Goal: Information Seeking & Learning: Learn about a topic

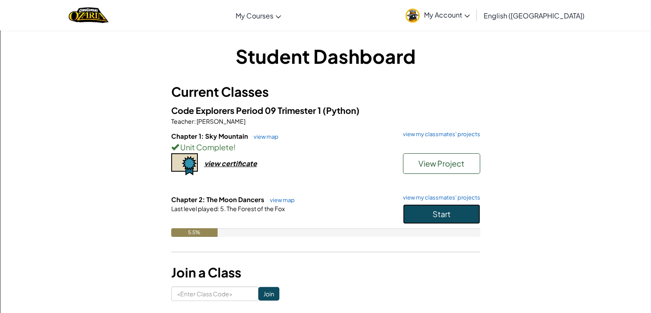
click at [440, 215] on span "Start" at bounding box center [441, 214] width 18 height 10
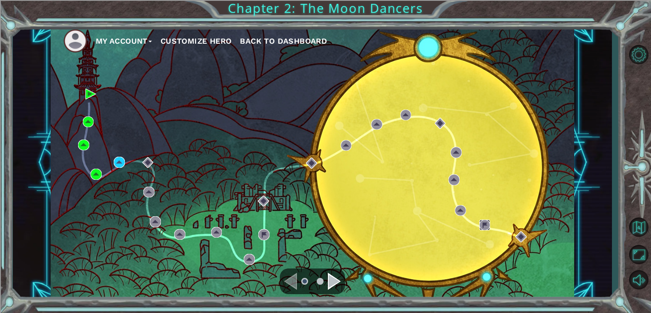
click at [489, 221] on img at bounding box center [484, 225] width 11 height 11
click at [148, 169] on div "My Account Customize Hero Back to Dashboard" at bounding box center [313, 163] width 524 height 276
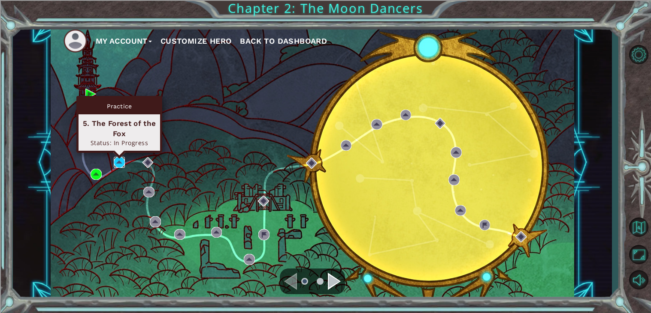
click at [123, 164] on img at bounding box center [119, 162] width 11 height 11
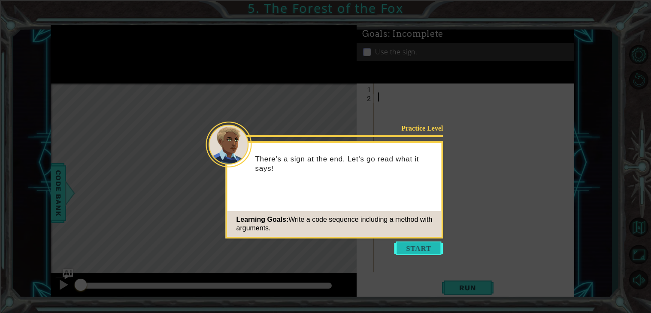
click at [434, 244] on button "Start" at bounding box center [418, 249] width 49 height 14
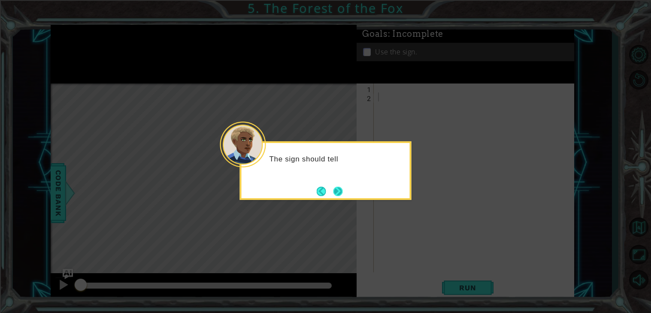
click at [341, 196] on button "Next" at bounding box center [338, 192] width 10 height 10
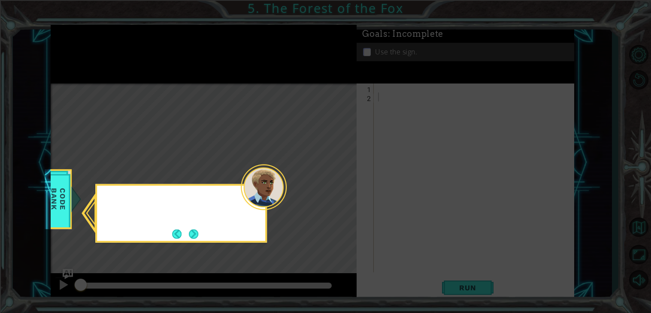
click at [341, 196] on icon at bounding box center [325, 156] width 651 height 313
click at [199, 230] on button "Next" at bounding box center [194, 234] width 10 height 10
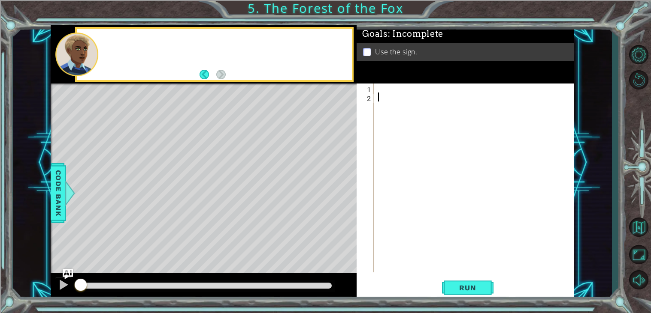
click at [200, 230] on div "Level Map" at bounding box center [249, 210] width 396 height 253
click at [406, 90] on div at bounding box center [476, 187] width 200 height 207
click at [406, 91] on div at bounding box center [476, 187] width 200 height 207
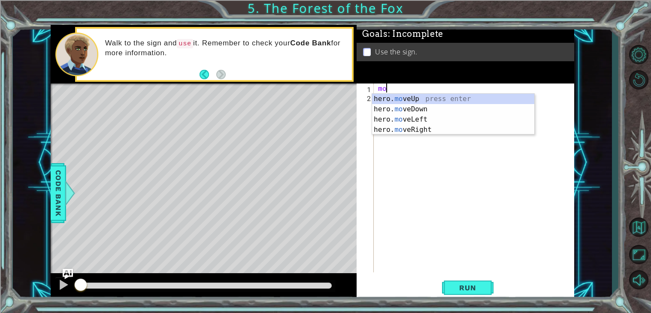
scroll to position [0, 0]
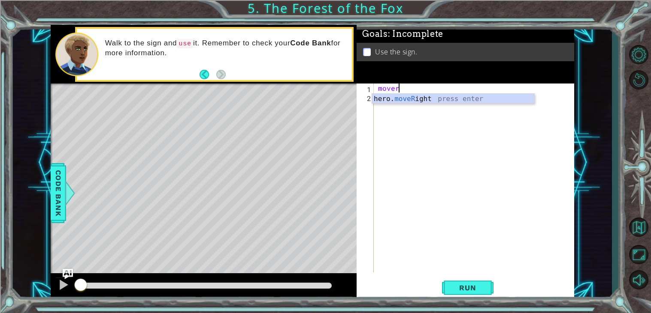
type textarea "hero.moveRight(1)"
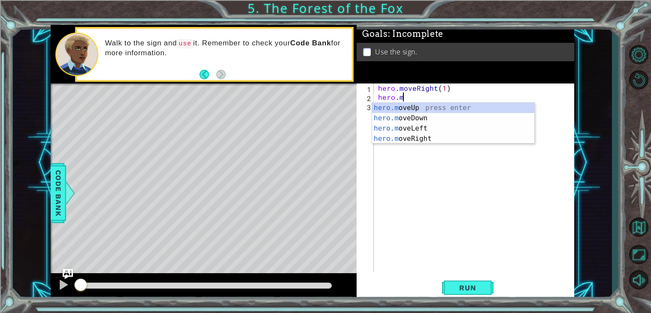
scroll to position [0, 1]
type textarea "hero.moveUp(1)"
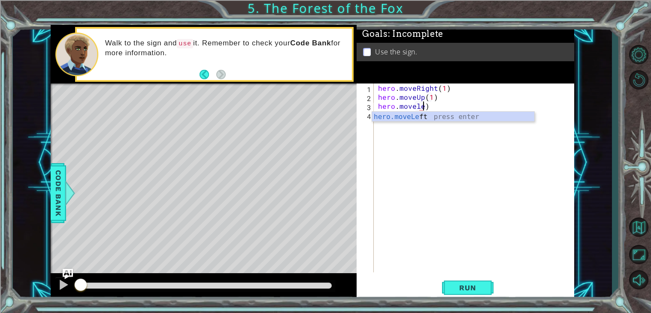
scroll to position [0, 2]
type textarea "hero.moveLeft(1)"
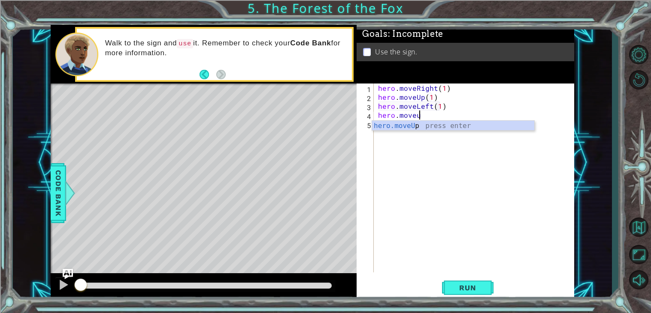
scroll to position [0, 2]
type textarea "hero.moveUp(1)"
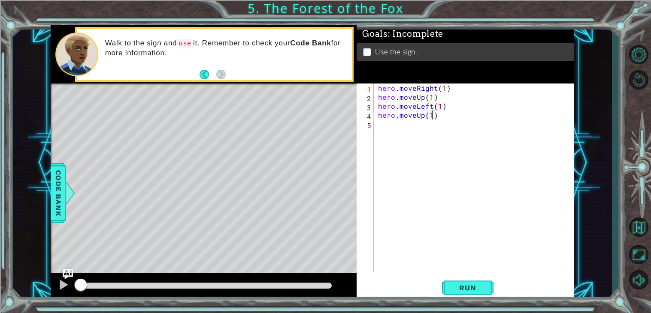
scroll to position [0, 0]
type textarea "hero.moveRight(2)"
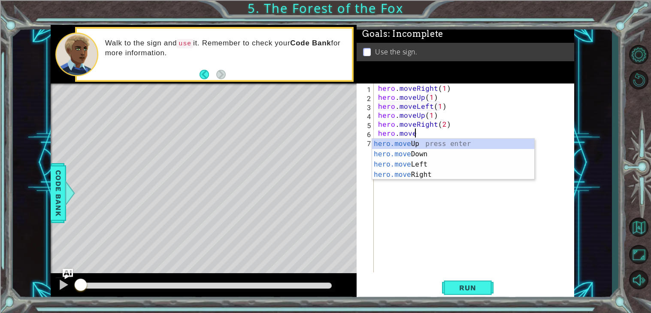
scroll to position [0, 2]
type textarea "hero.moveDown(1)"
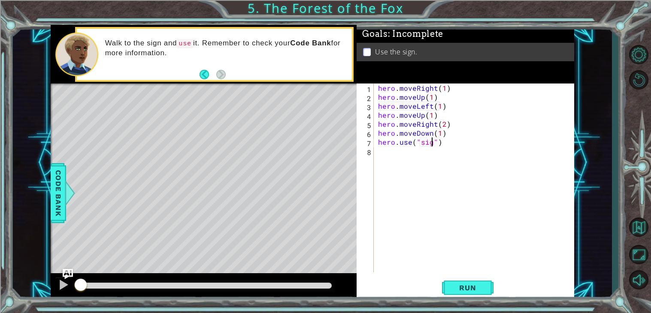
scroll to position [0, 3]
type textarea "hero.use("sign")"
click at [484, 298] on button "Run" at bounding box center [467, 288] width 51 height 22
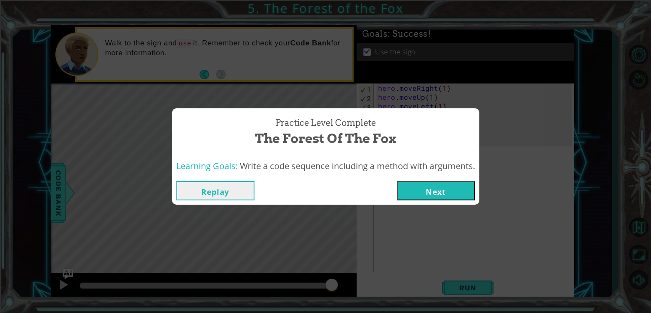
click at [445, 183] on button "Next" at bounding box center [436, 190] width 78 height 19
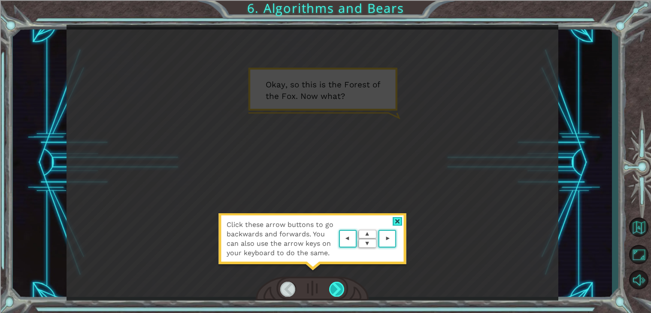
click at [338, 291] on div at bounding box center [336, 289] width 15 height 15
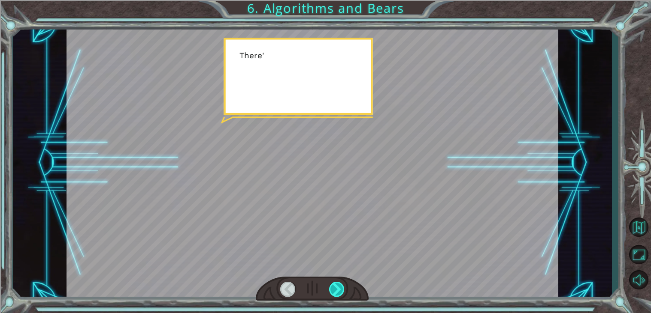
click at [344, 296] on div at bounding box center [336, 289] width 15 height 15
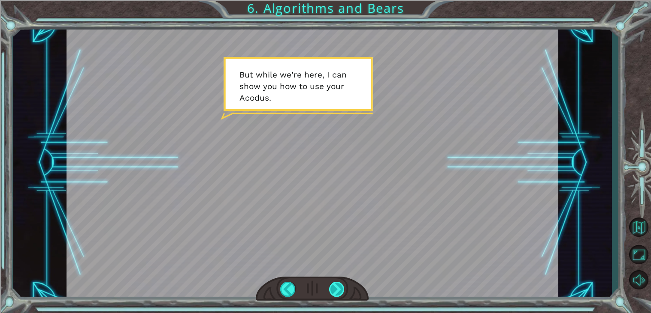
click at [335, 295] on div at bounding box center [336, 289] width 15 height 15
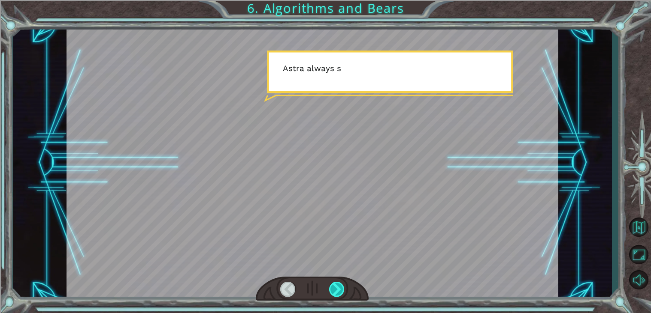
click at [335, 295] on div at bounding box center [336, 289] width 15 height 15
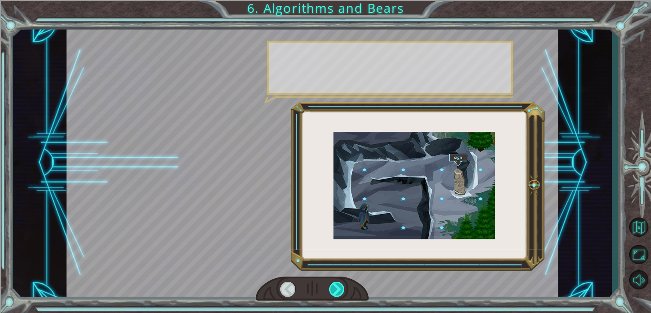
click at [335, 295] on div at bounding box center [336, 289] width 15 height 15
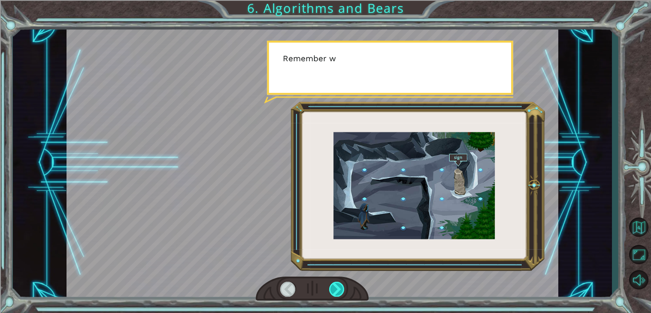
click at [335, 295] on div at bounding box center [336, 289] width 15 height 15
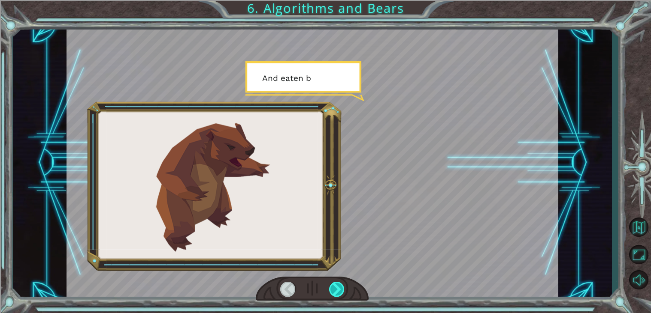
click at [335, 295] on div at bounding box center [336, 289] width 15 height 15
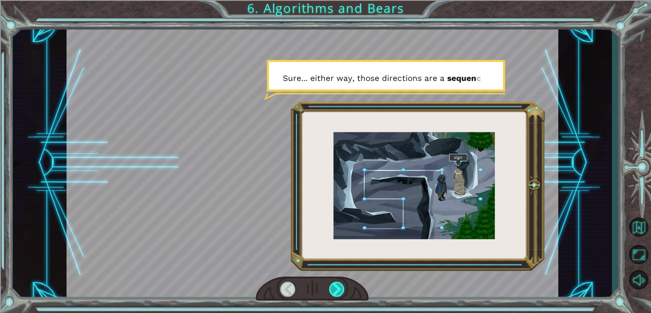
click at [335, 295] on div at bounding box center [336, 289] width 15 height 15
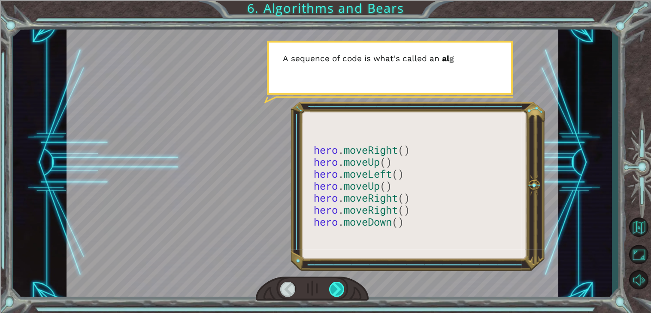
click at [335, 295] on div at bounding box center [336, 289] width 15 height 15
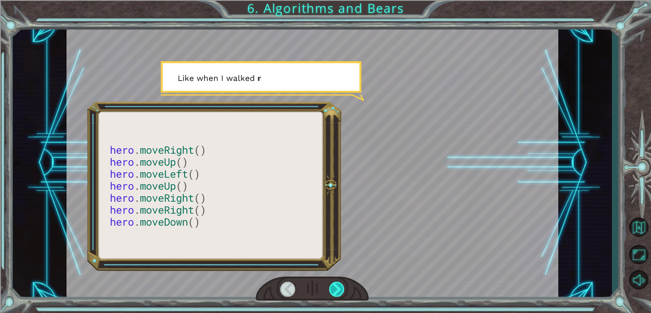
click at [335, 295] on div at bounding box center [336, 289] width 15 height 15
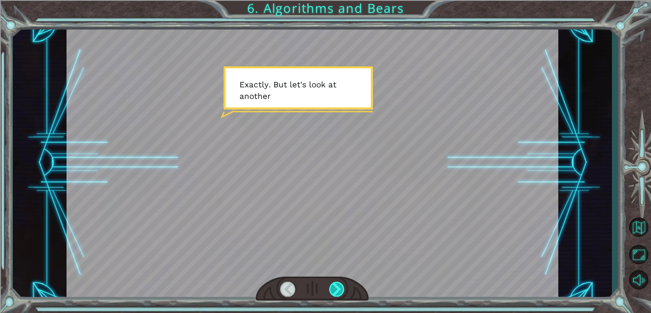
click at [335, 295] on div at bounding box center [336, 289] width 15 height 15
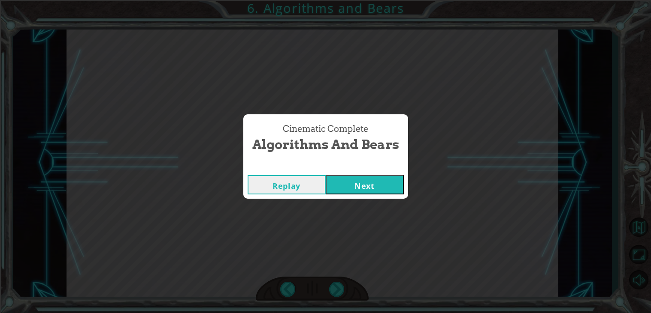
click at [376, 189] on button "Next" at bounding box center [364, 184] width 78 height 19
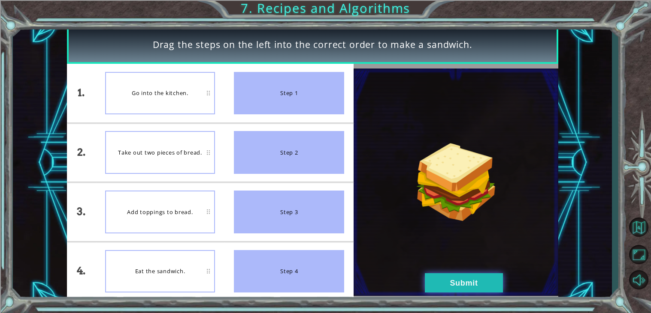
click at [454, 283] on button "Submit" at bounding box center [464, 283] width 78 height 19
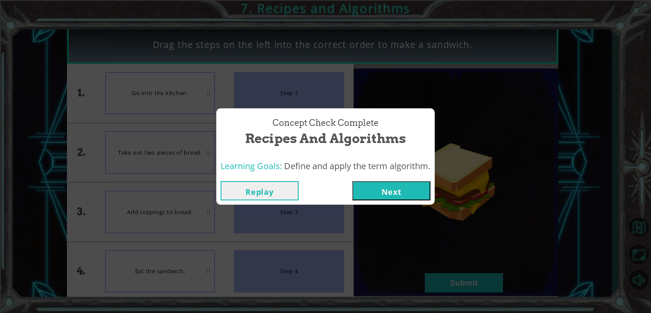
click at [396, 196] on button "Next" at bounding box center [391, 190] width 78 height 19
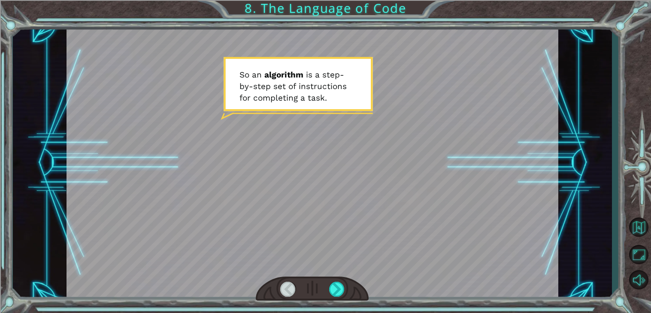
click at [350, 286] on div at bounding box center [312, 289] width 113 height 25
click at [335, 291] on div at bounding box center [336, 289] width 15 height 15
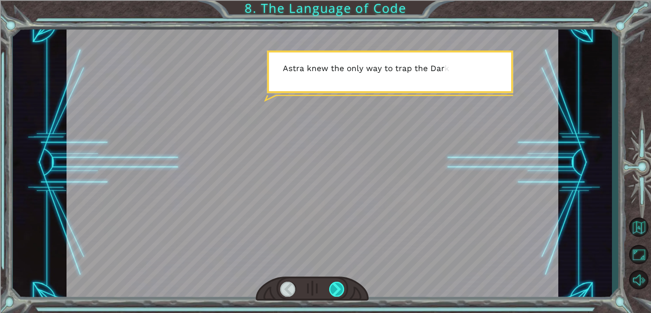
click at [335, 291] on div at bounding box center [336, 289] width 15 height 15
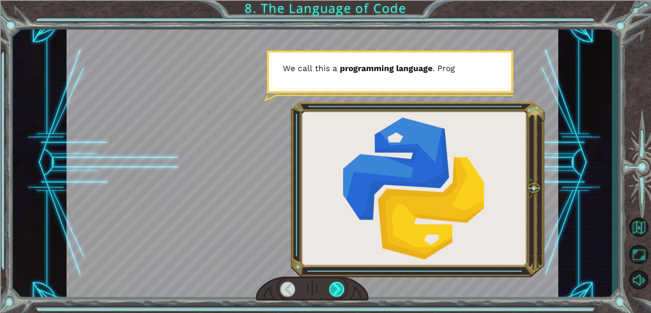
click at [335, 291] on div at bounding box center [336, 289] width 15 height 15
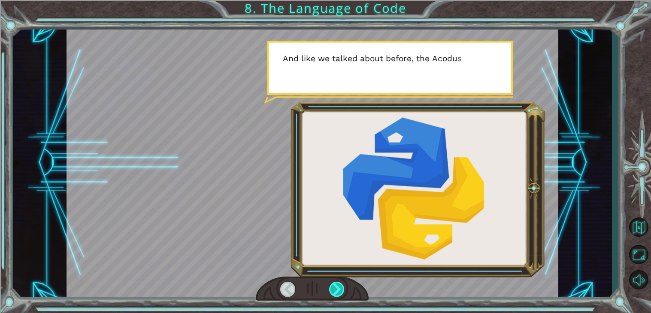
click at [335, 291] on div at bounding box center [336, 289] width 15 height 15
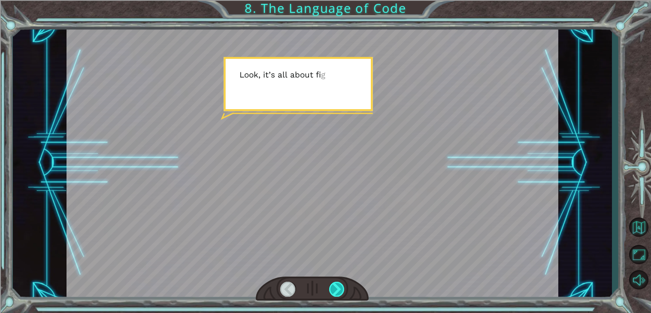
click at [335, 291] on div at bounding box center [336, 289] width 15 height 15
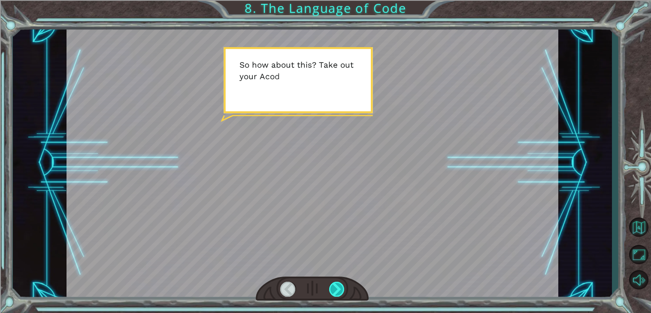
click at [335, 291] on div at bounding box center [336, 289] width 15 height 15
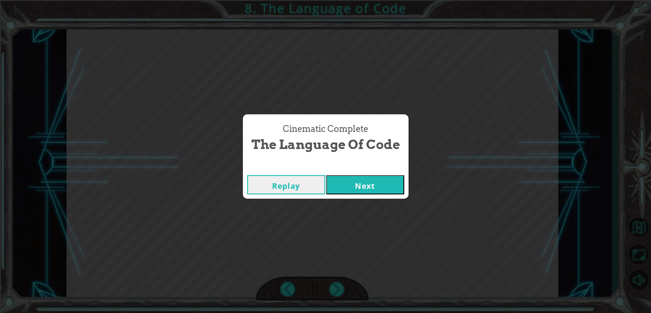
click at [345, 195] on div "Replay Next" at bounding box center [326, 185] width 166 height 28
click at [341, 177] on button "Next" at bounding box center [365, 184] width 78 height 19
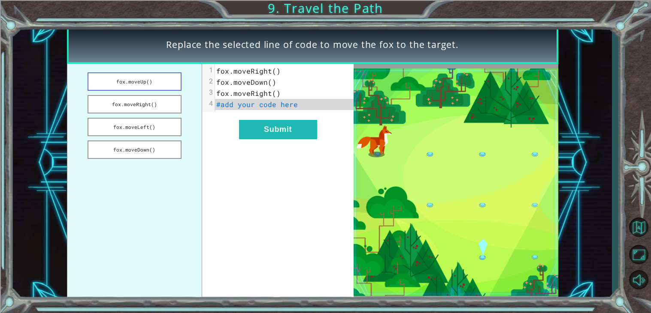
drag, startPoint x: 148, startPoint y: 106, endPoint x: 142, endPoint y: 77, distance: 29.6
click at [142, 77] on ul "fox.moveUp() fox.moveRight() fox.moveLeft() fox.moveDown()" at bounding box center [134, 182] width 135 height 237
click at [142, 100] on button "fox.moveRight()" at bounding box center [134, 104] width 94 height 18
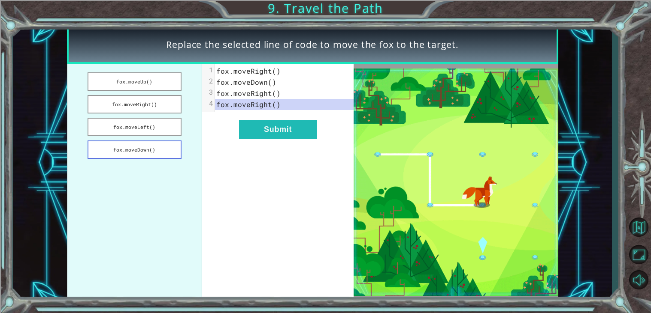
click at [145, 147] on button "fox.moveDown()" at bounding box center [134, 150] width 94 height 18
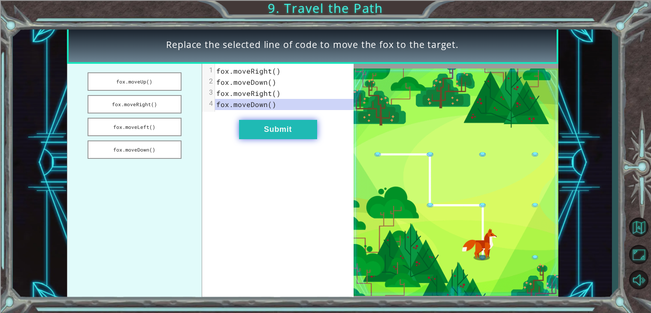
click at [270, 130] on button "Submit" at bounding box center [278, 129] width 78 height 19
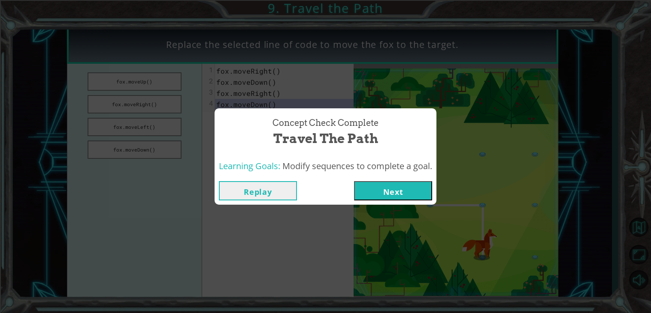
click at [399, 193] on button "Next" at bounding box center [393, 190] width 78 height 19
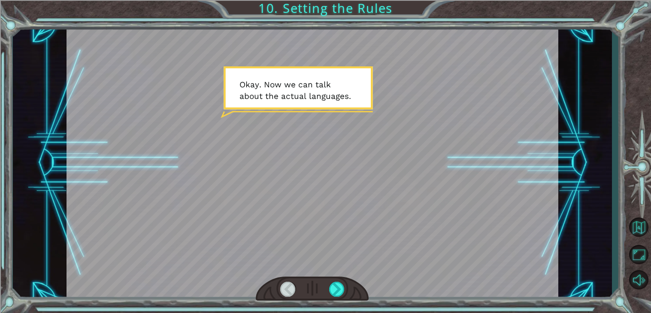
click at [331, 297] on div at bounding box center [312, 289] width 113 height 25
click at [331, 295] on div at bounding box center [336, 289] width 15 height 15
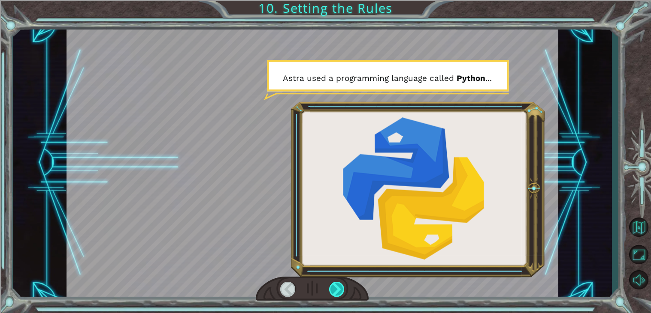
click at [331, 295] on div at bounding box center [336, 289] width 15 height 15
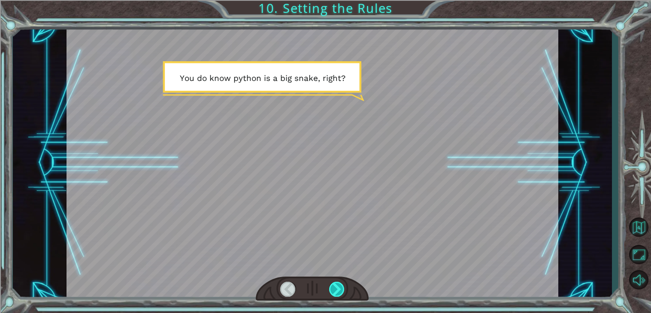
click at [331, 295] on div at bounding box center [336, 289] width 15 height 15
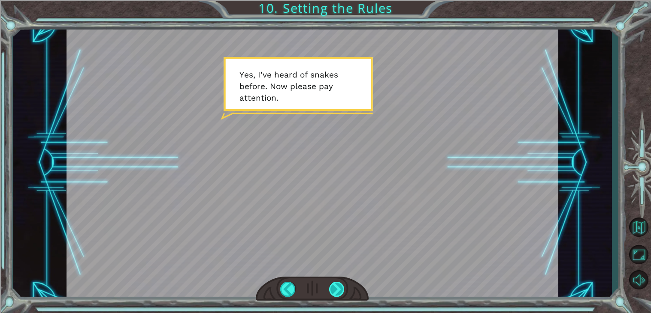
click at [331, 295] on div at bounding box center [336, 289] width 15 height 15
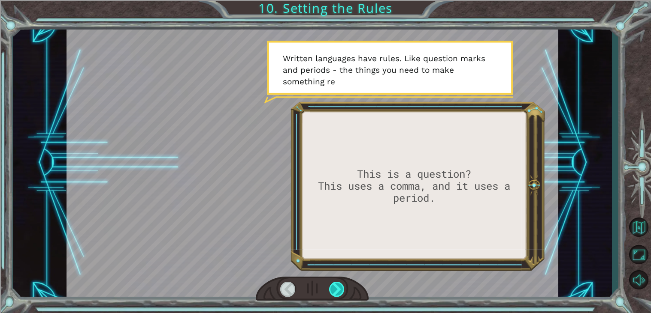
click at [331, 295] on div at bounding box center [336, 289] width 15 height 15
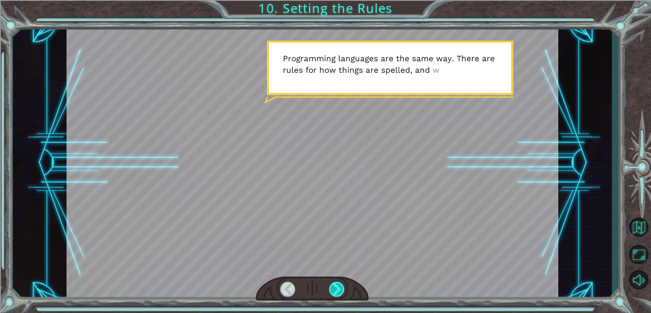
click at [331, 295] on div at bounding box center [336, 289] width 15 height 15
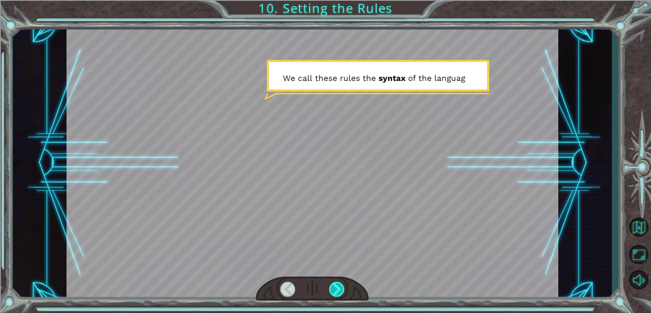
click at [331, 295] on div at bounding box center [336, 289] width 15 height 15
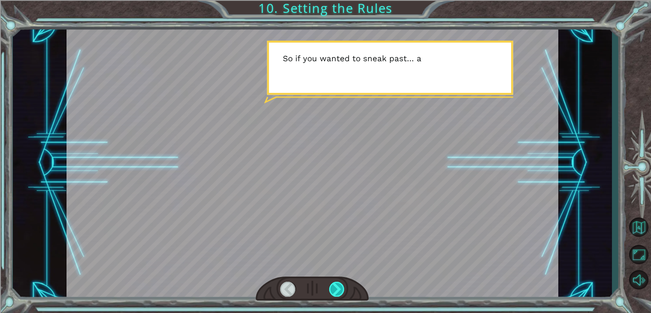
click at [331, 295] on div at bounding box center [336, 289] width 15 height 15
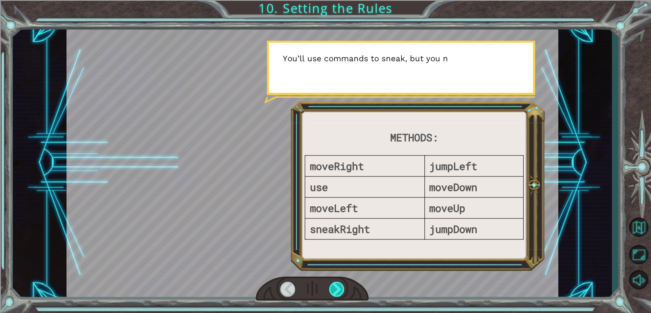
click at [331, 295] on div at bounding box center [336, 289] width 15 height 15
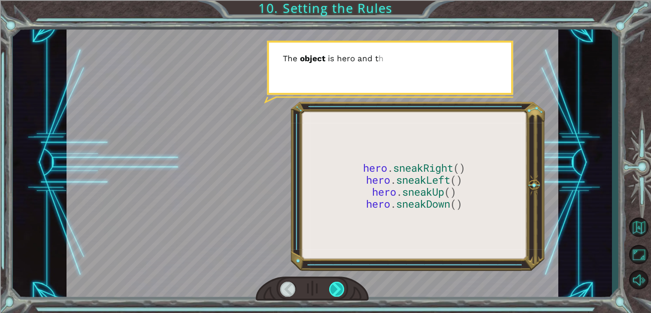
click at [331, 295] on div at bounding box center [336, 289] width 15 height 15
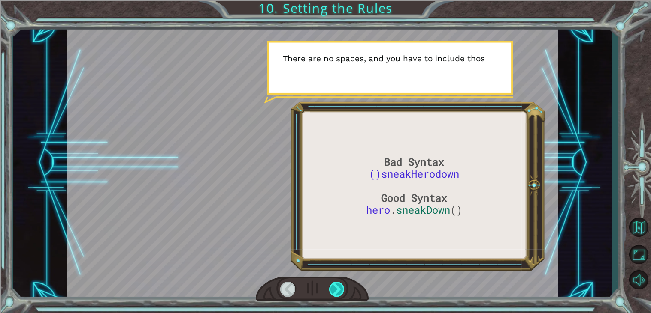
click at [331, 295] on div at bounding box center [336, 289] width 15 height 15
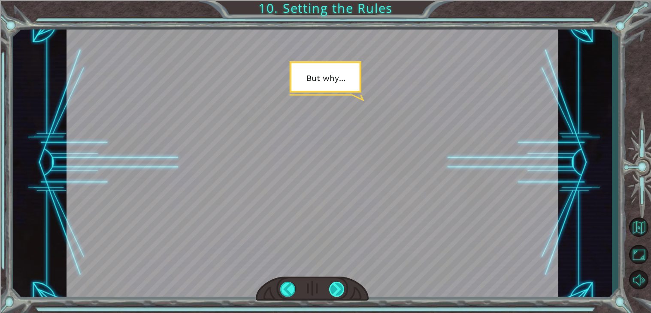
click at [331, 295] on div at bounding box center [336, 289] width 15 height 15
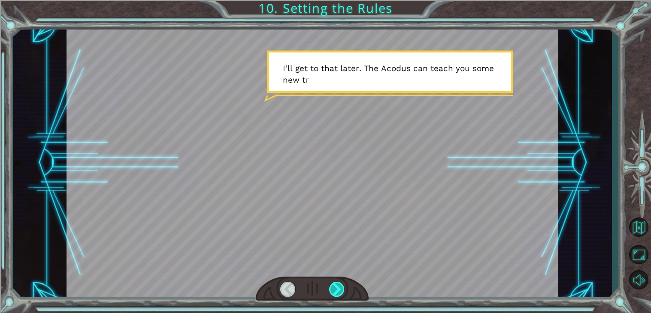
click at [331, 295] on div at bounding box center [336, 289] width 15 height 15
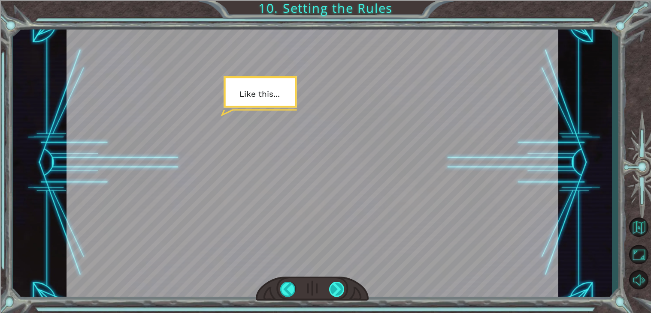
click at [343, 291] on div at bounding box center [336, 289] width 15 height 15
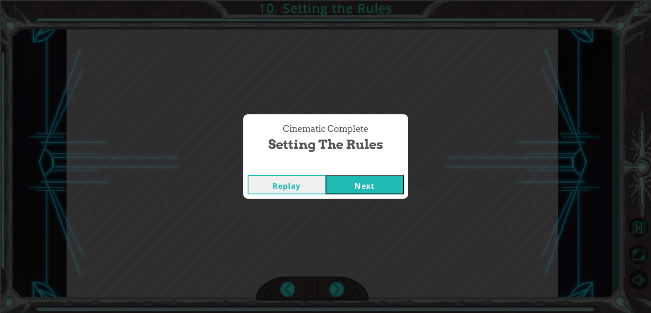
click at [376, 180] on button "Next" at bounding box center [364, 184] width 78 height 19
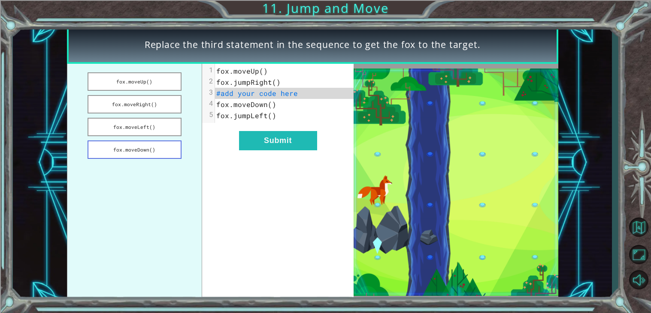
click at [151, 152] on button "fox.moveDown()" at bounding box center [134, 150] width 94 height 18
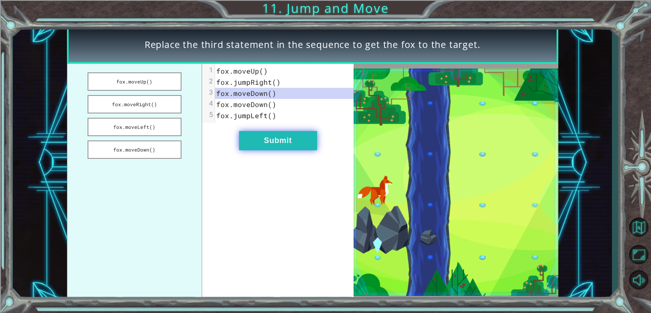
click at [271, 143] on button "Submit" at bounding box center [278, 140] width 78 height 19
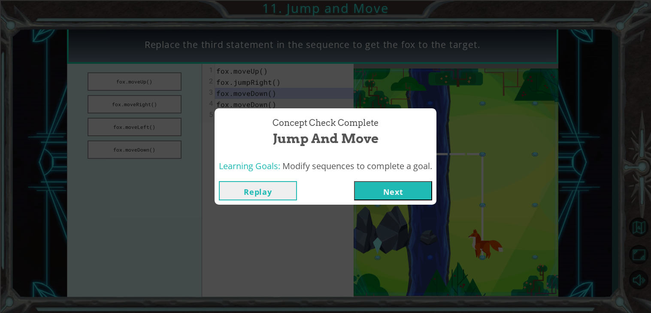
click at [367, 187] on button "Next" at bounding box center [393, 190] width 78 height 19
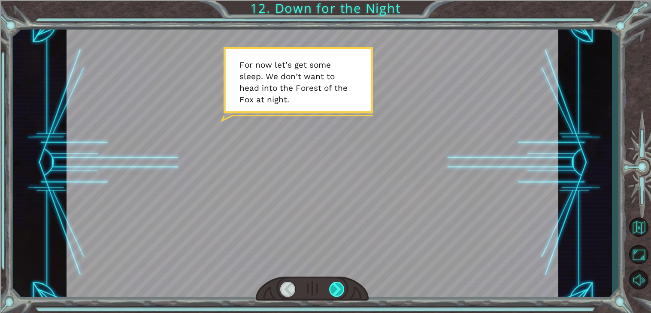
click at [335, 290] on div at bounding box center [336, 289] width 15 height 15
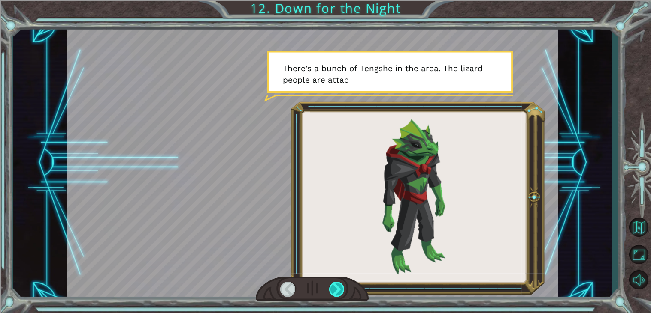
click at [335, 290] on div at bounding box center [336, 289] width 15 height 15
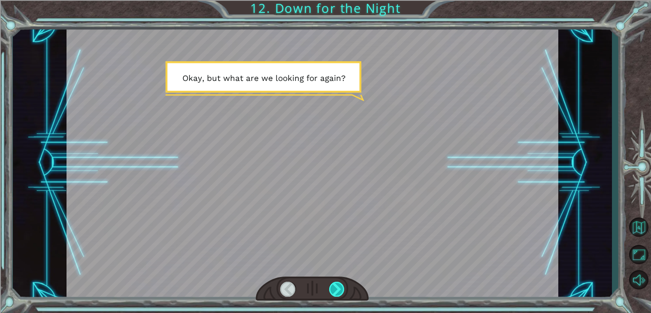
click at [335, 290] on div at bounding box center [336, 289] width 15 height 15
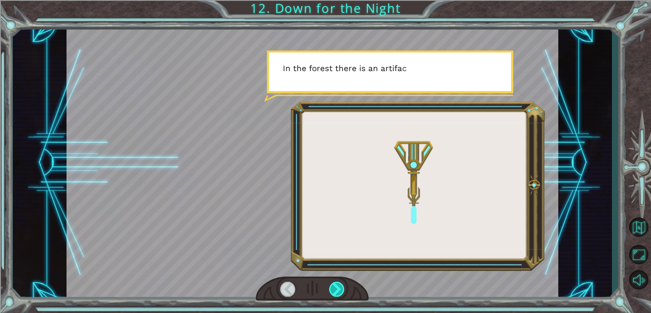
click at [335, 290] on div at bounding box center [336, 289] width 15 height 15
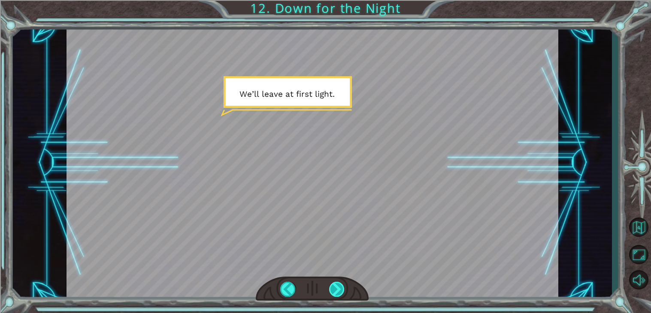
click at [335, 290] on div at bounding box center [336, 289] width 15 height 15
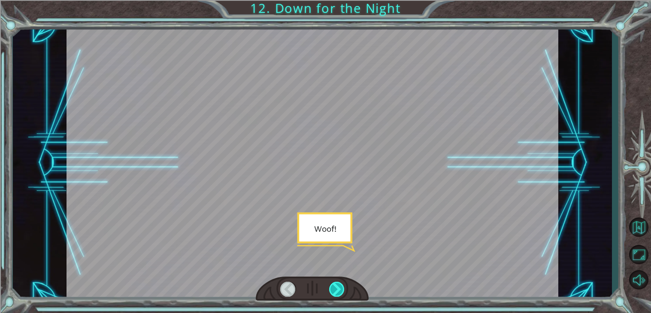
click at [335, 290] on div at bounding box center [336, 289] width 15 height 15
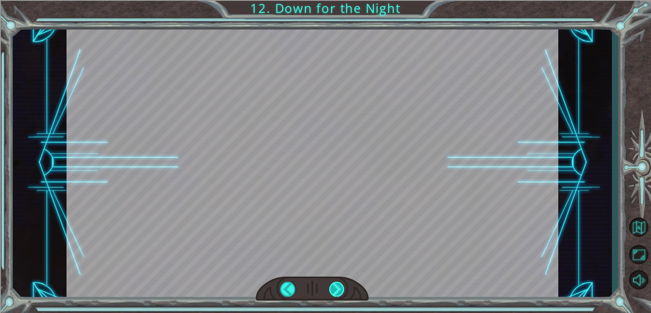
click at [335, 290] on div at bounding box center [336, 289] width 15 height 15
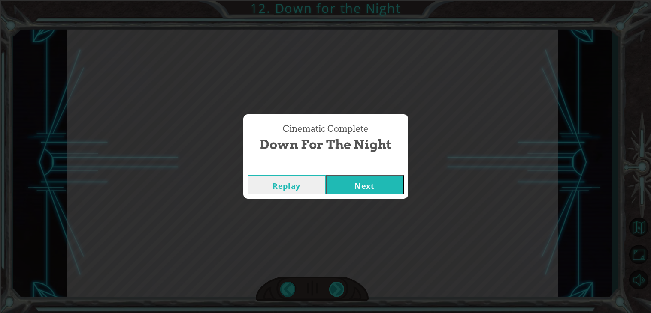
click at [335, 290] on div "Cinematic Complete Down for the Night Replay Next" at bounding box center [325, 156] width 651 height 313
click at [346, 189] on button "Next" at bounding box center [364, 184] width 78 height 19
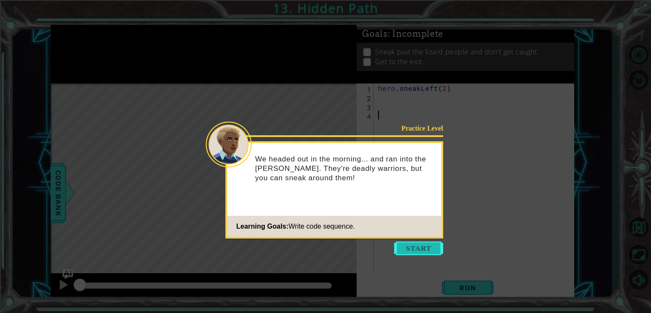
click at [412, 242] on button "Start" at bounding box center [418, 249] width 49 height 14
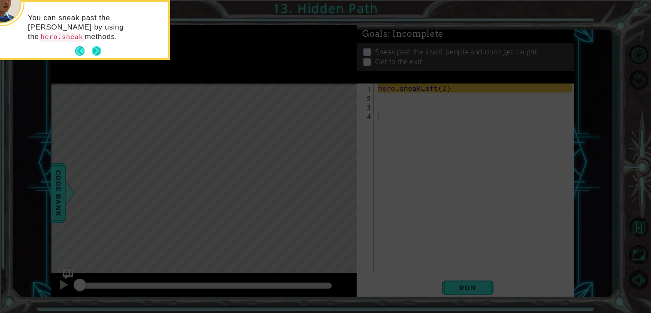
click at [98, 51] on button "Next" at bounding box center [96, 51] width 10 height 10
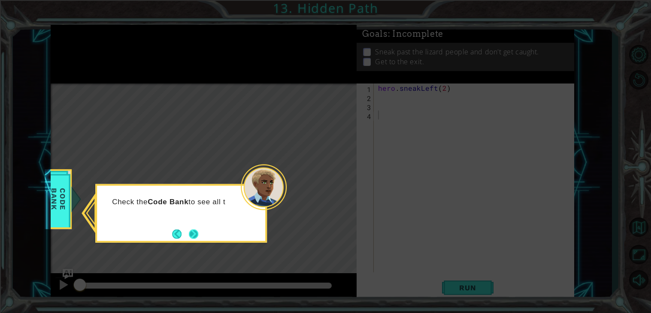
click at [189, 232] on button "Next" at bounding box center [193, 234] width 10 height 10
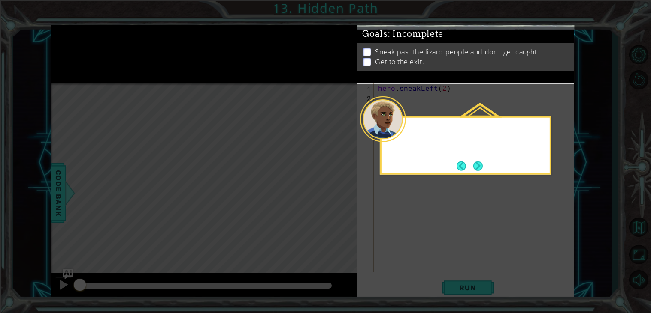
click at [189, 232] on icon at bounding box center [325, 156] width 651 height 313
click at [479, 170] on button "Next" at bounding box center [478, 166] width 11 height 11
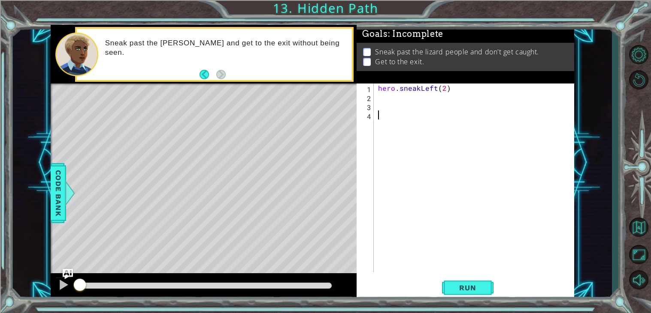
click at [396, 98] on div "hero . sneakLeft ( 2 )" at bounding box center [476, 187] width 200 height 207
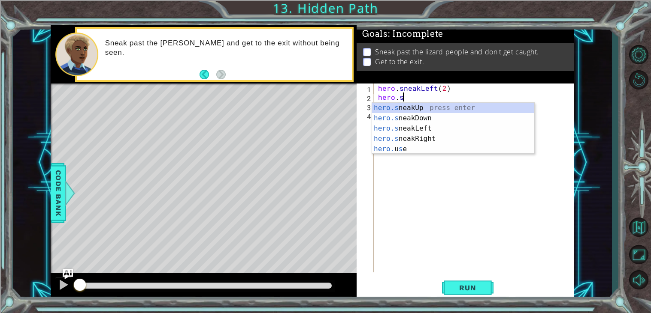
scroll to position [0, 1]
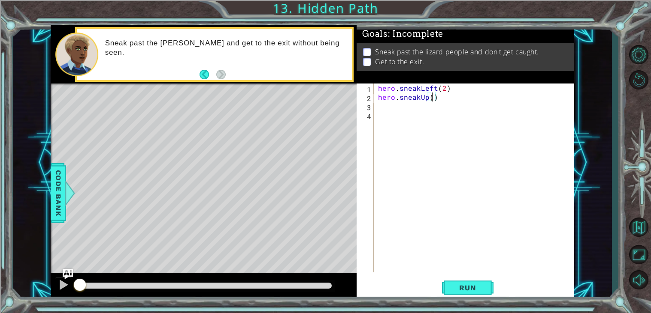
type textarea "hero.sneakUp(2)"
type textarea "hero.sneakRight(2)"
click at [480, 293] on button "Run" at bounding box center [467, 288] width 51 height 22
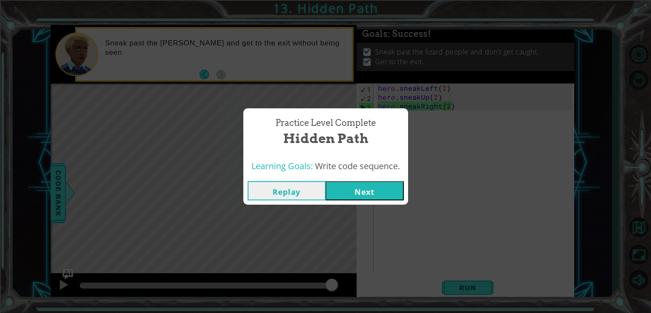
click at [357, 184] on button "Next" at bounding box center [364, 190] width 78 height 19
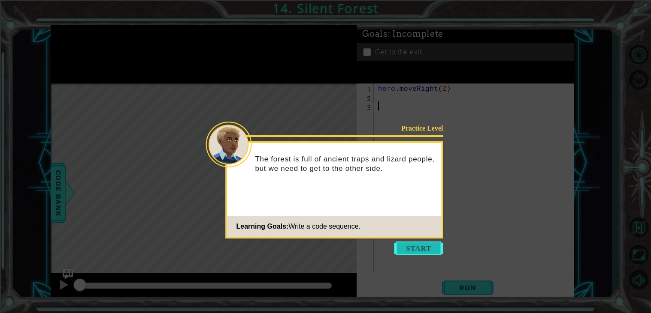
click at [403, 253] on button "Start" at bounding box center [418, 249] width 49 height 14
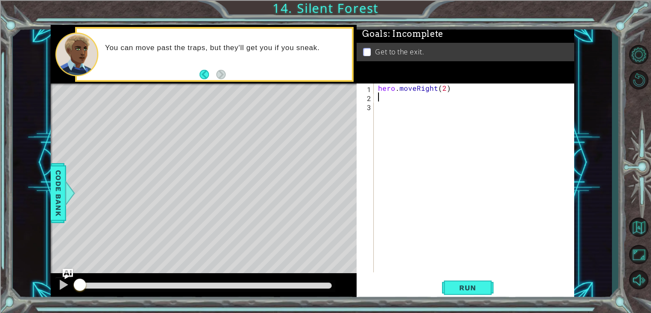
click at [391, 99] on div "hero . moveRight ( 2 )" at bounding box center [476, 187] width 200 height 207
type textarea "hero.sneakDown(1)"
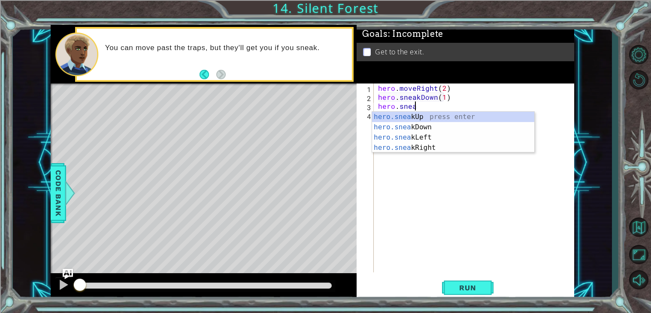
scroll to position [0, 2]
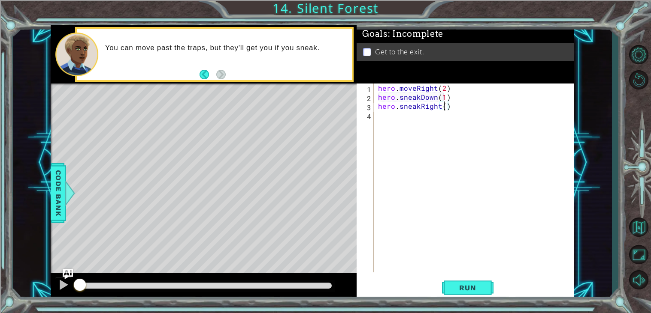
type textarea "hero.sneakRight(2)"
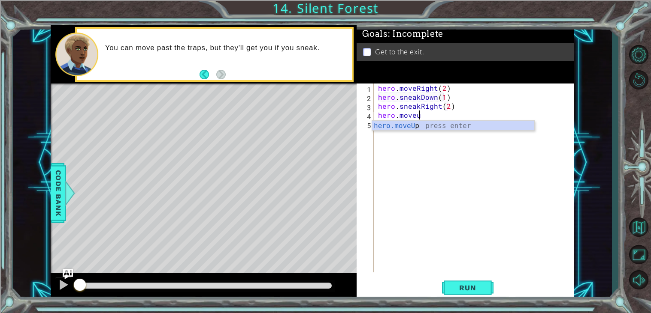
type textarea "hero.moveUp(1)"
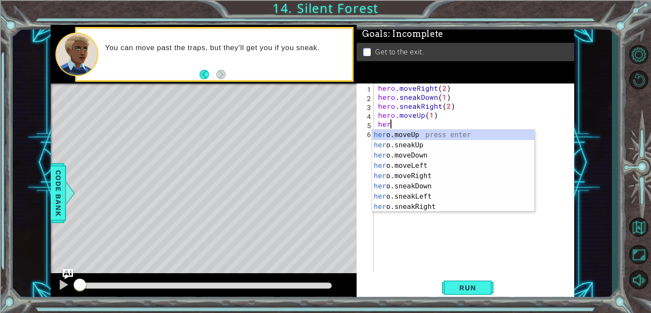
scroll to position [0, 0]
click at [415, 113] on div "hero . moveRight ( 2 ) hero . sneakDown ( 1 ) hero . sneakRight ( 2 ) hero . mo…" at bounding box center [476, 187] width 200 height 207
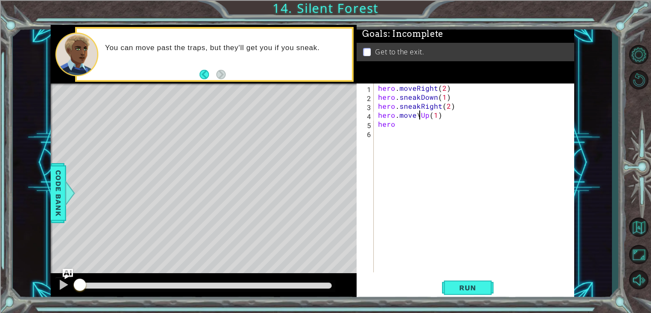
scroll to position [0, 2]
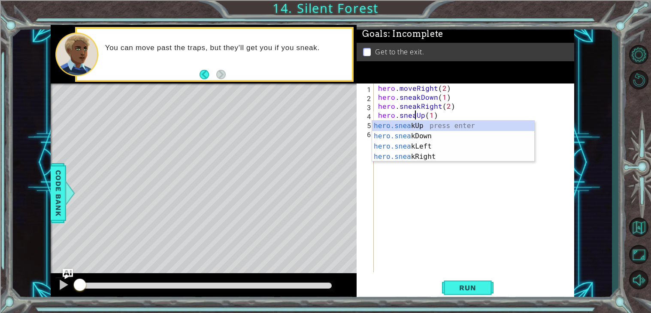
type textarea "hero.sneakUp(1)"
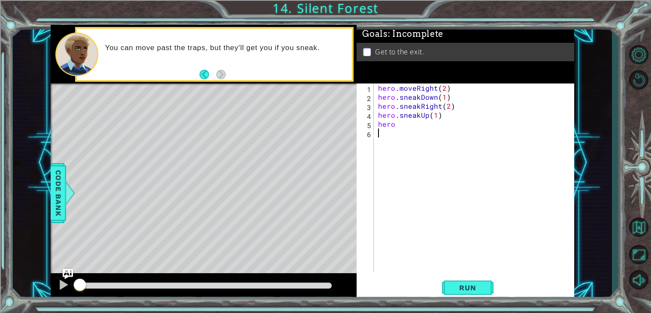
click at [426, 235] on div "hero . moveRight ( 2 ) hero . sneakDown ( 1 ) hero . sneakRight ( 2 ) hero . sn…" at bounding box center [476, 187] width 200 height 207
click at [416, 123] on div "hero . moveRight ( 2 ) hero . sneakDown ( 1 ) hero . sneakRight ( 2 ) hero . sn…" at bounding box center [476, 187] width 200 height 207
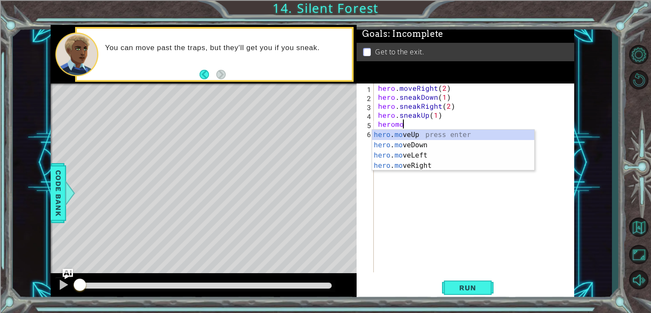
scroll to position [0, 1]
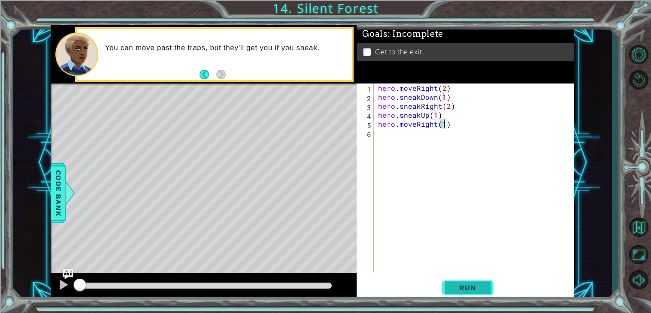
type textarea "hero.moveRight(1)"
click at [465, 287] on span "Run" at bounding box center [467, 288] width 34 height 9
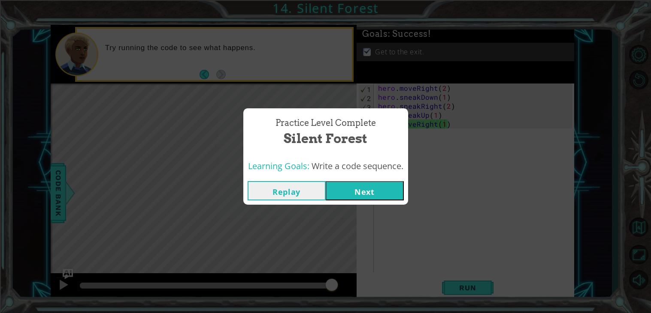
click at [355, 195] on button "Next" at bounding box center [364, 190] width 78 height 19
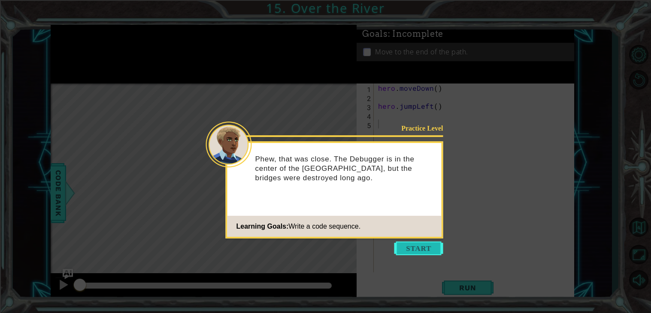
click at [398, 249] on button "Start" at bounding box center [418, 249] width 49 height 14
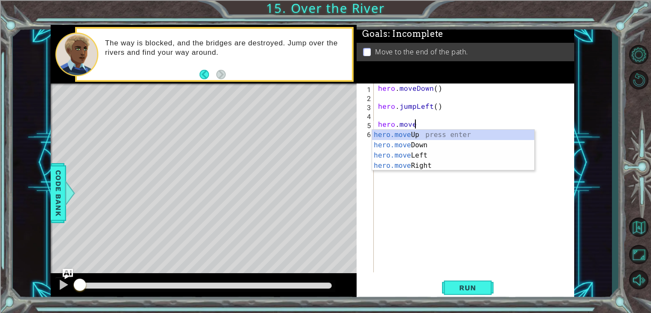
scroll to position [0, 2]
type textarea "hero.moveLeft(1)"
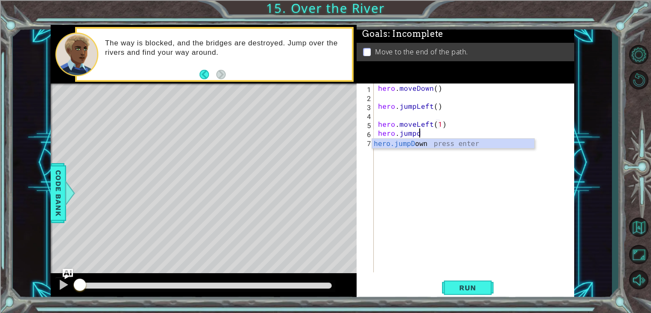
type textarea "hero.jumpdo"
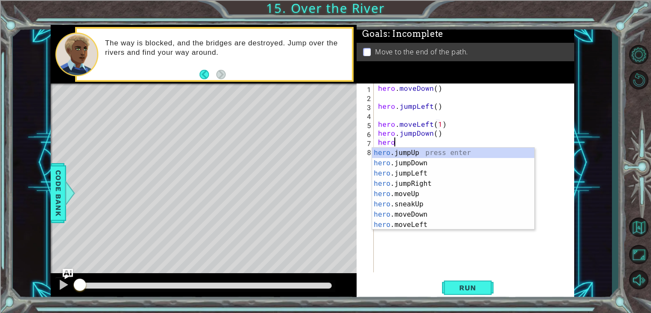
scroll to position [0, 0]
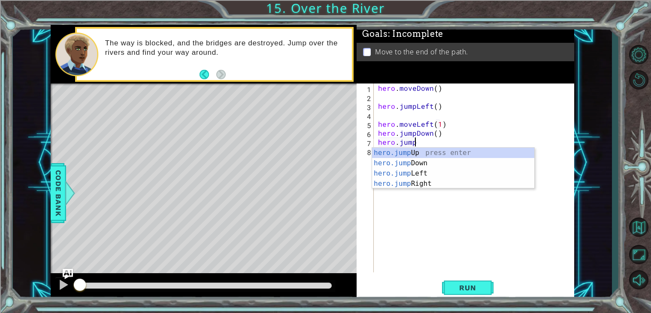
type textarea "hero.jumpr"
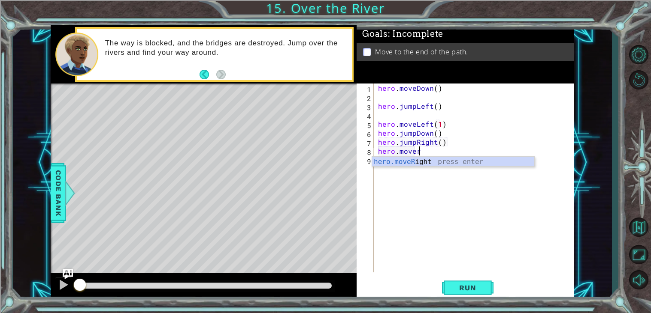
scroll to position [0, 2]
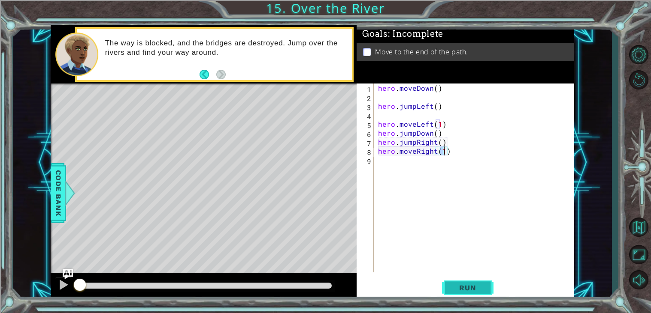
type textarea "hero.moveRight(1)"
click at [475, 289] on span "Run" at bounding box center [467, 288] width 34 height 9
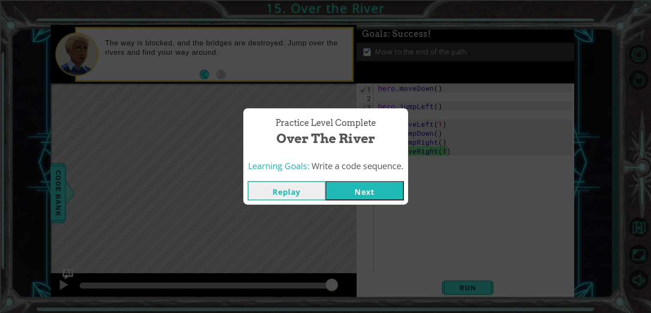
click at [355, 193] on button "Next" at bounding box center [364, 190] width 78 height 19
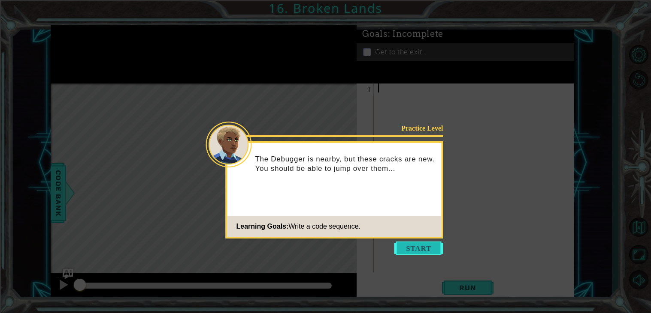
click at [419, 245] on button "Start" at bounding box center [418, 249] width 49 height 14
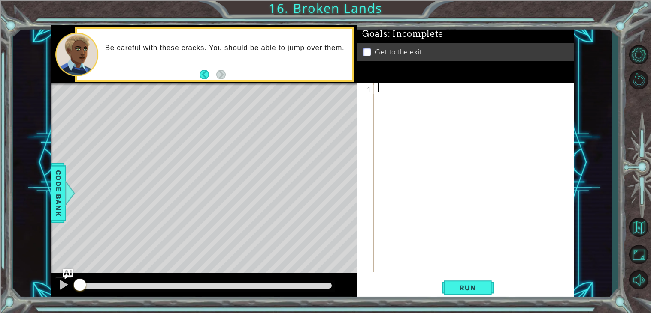
click at [416, 110] on div at bounding box center [476, 187] width 200 height 207
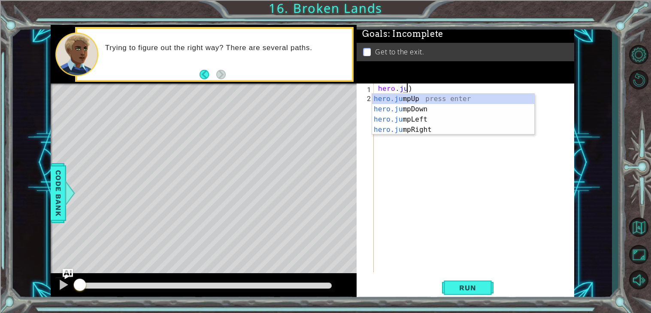
scroll to position [0, 2]
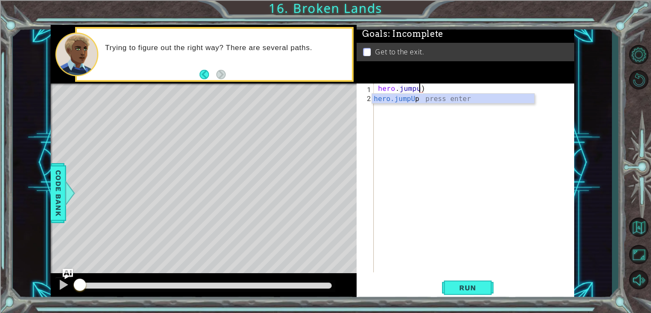
type textarea "hero.jumpUp()"
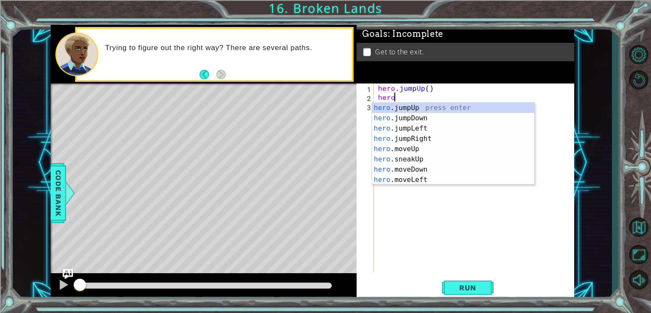
scroll to position [0, 0]
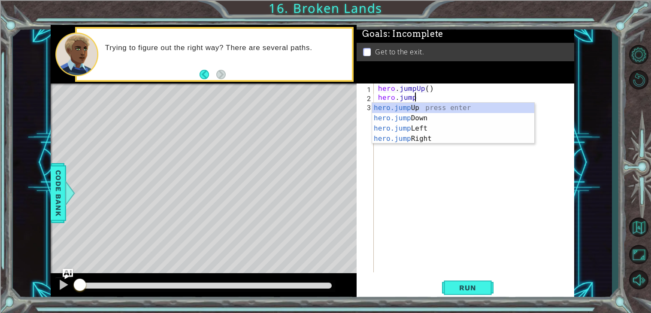
type textarea "hero.jumpr"
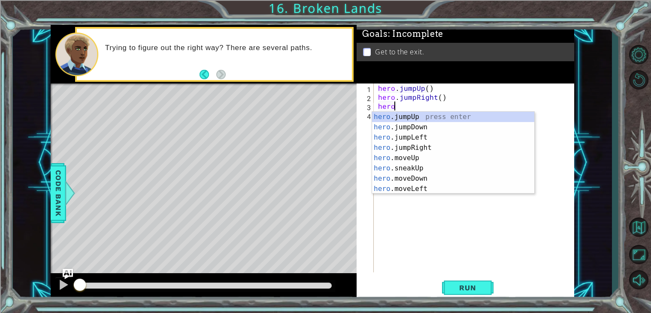
type textarea "her"
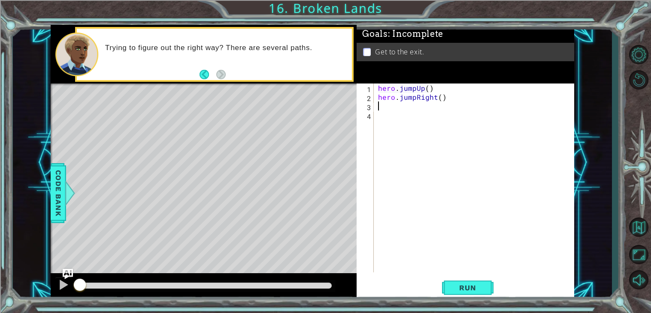
scroll to position [0, 0]
type textarea "hero.jumpRight(2)"
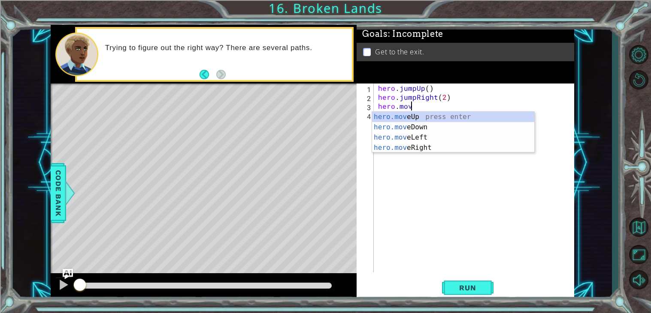
scroll to position [0, 1]
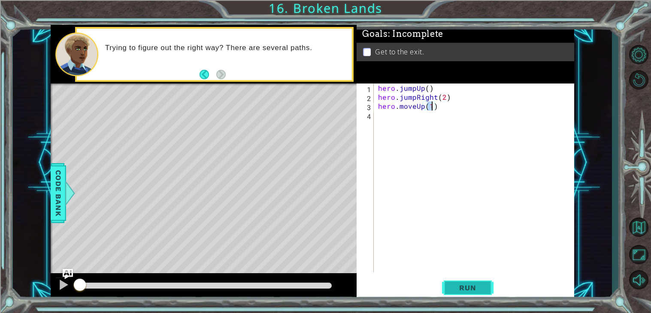
type textarea "hero.moveUp(1)"
click at [472, 293] on button "Run" at bounding box center [467, 288] width 51 height 22
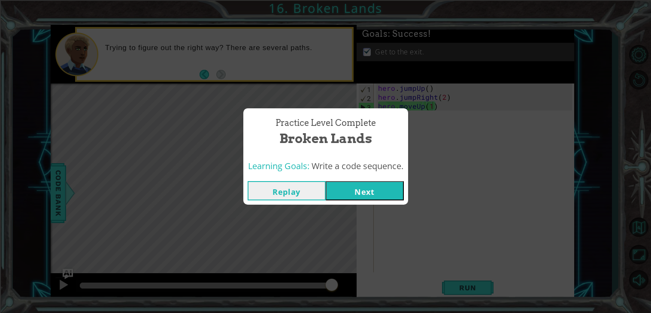
click at [395, 192] on button "Next" at bounding box center [364, 190] width 78 height 19
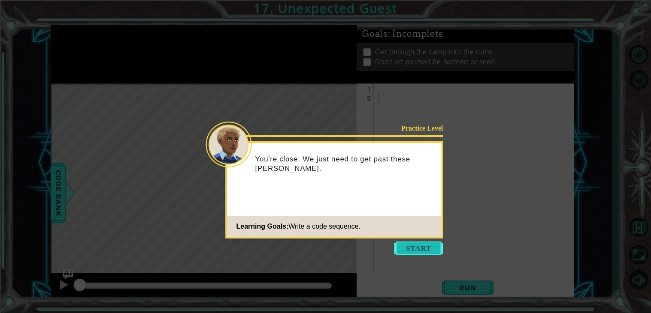
click at [416, 247] on button "Start" at bounding box center [418, 249] width 49 height 14
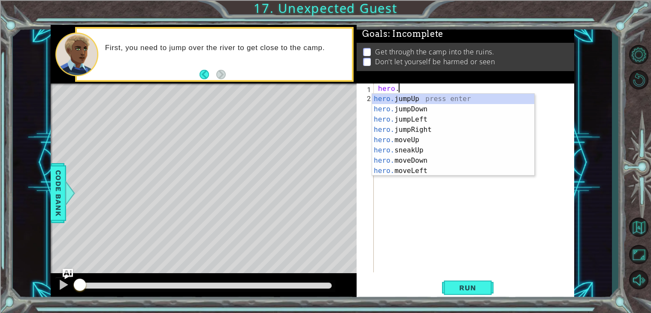
scroll to position [0, 1]
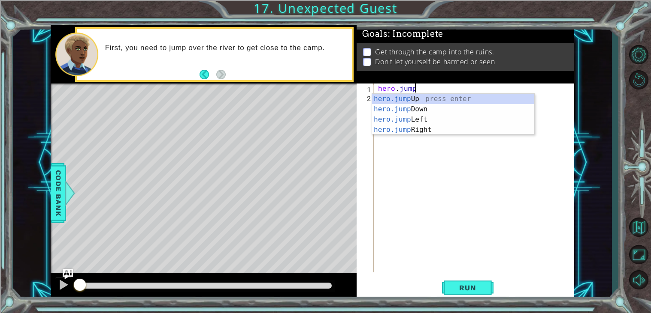
type textarea "hero.jumpd"
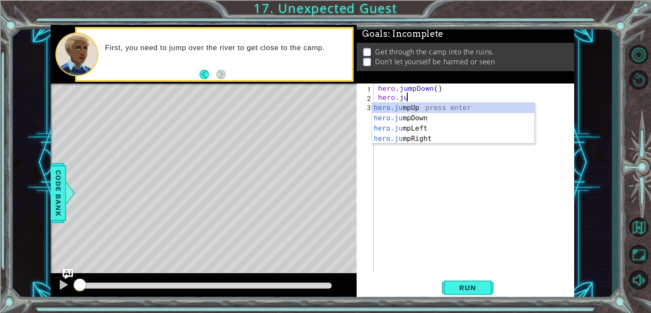
scroll to position [0, 1]
type textarea "hero.jumpr"
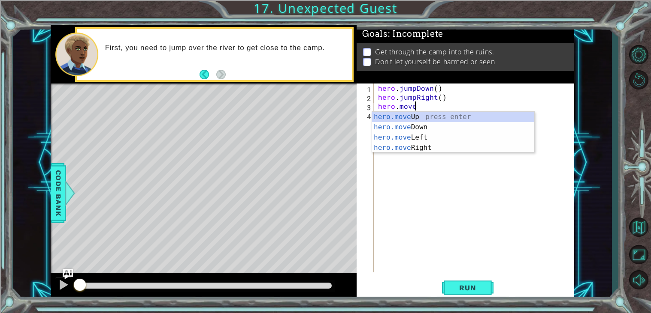
type textarea "hero.moveUp(1)"
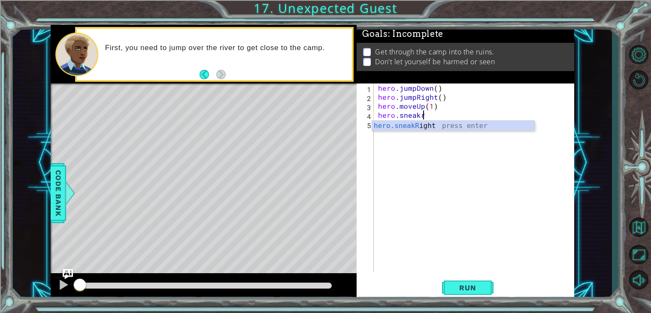
scroll to position [0, 2]
type textarea "hero.sneakRight(1)"
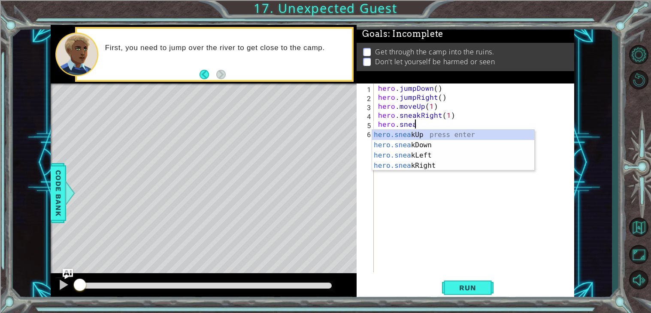
scroll to position [0, 2]
type textarea "hero.sneakDown(1)"
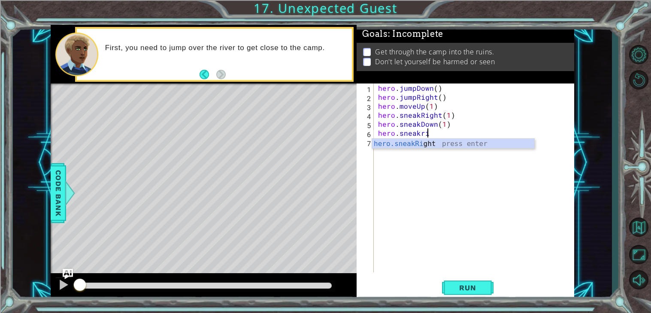
scroll to position [0, 2]
type textarea "hero.sneakRight(2)"
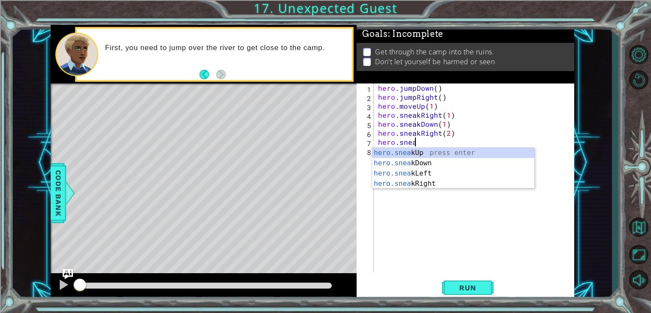
scroll to position [0, 2]
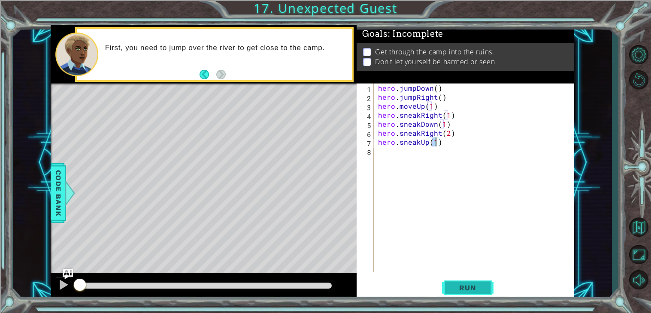
type textarea "hero.sneakUp(1)"
click at [473, 285] on span "Run" at bounding box center [467, 288] width 34 height 9
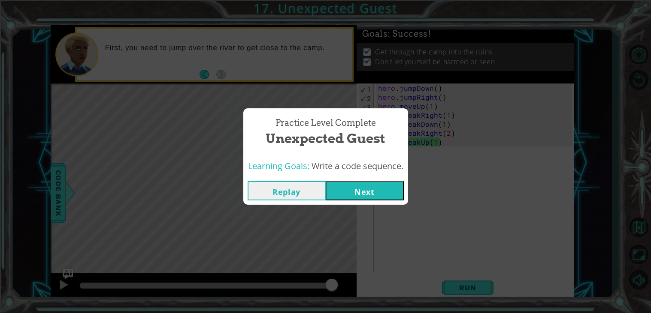
click at [353, 193] on button "Next" at bounding box center [364, 190] width 78 height 19
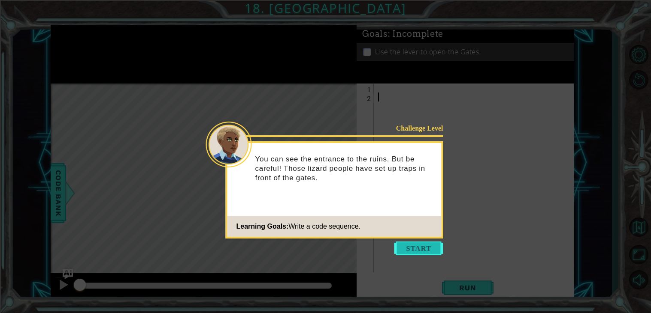
click at [415, 245] on button "Start" at bounding box center [418, 249] width 49 height 14
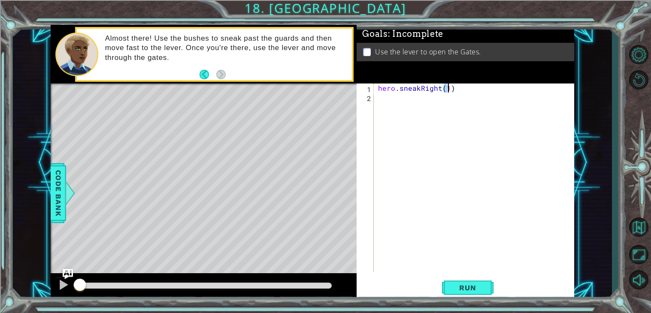
scroll to position [0, 4]
type textarea "hero.sneakRight()"
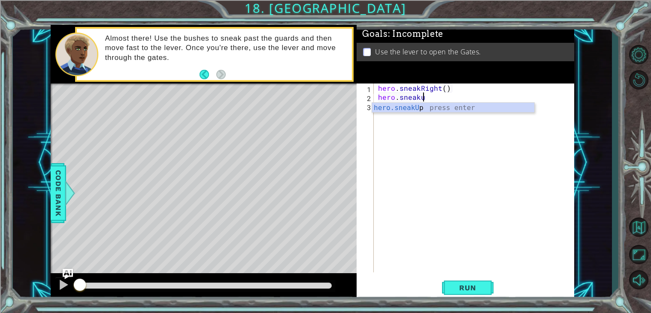
scroll to position [0, 2]
type textarea "hero.sneakUp(2)"
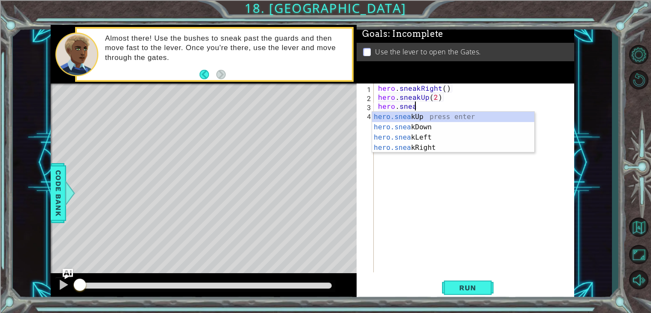
scroll to position [0, 2]
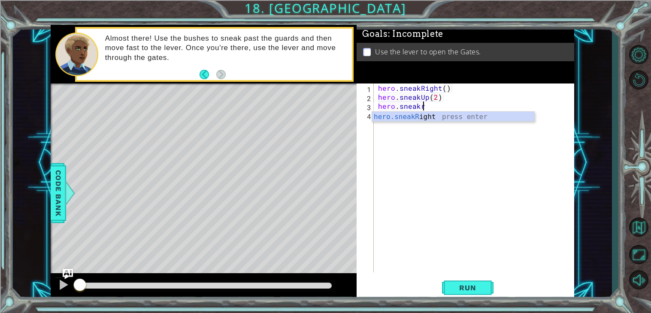
type textarea "hero.sneakRight(1)"
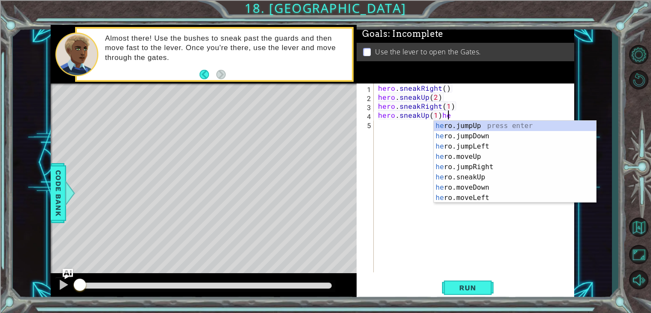
scroll to position [0, 3]
type textarea "hero.sneakUp(1)"
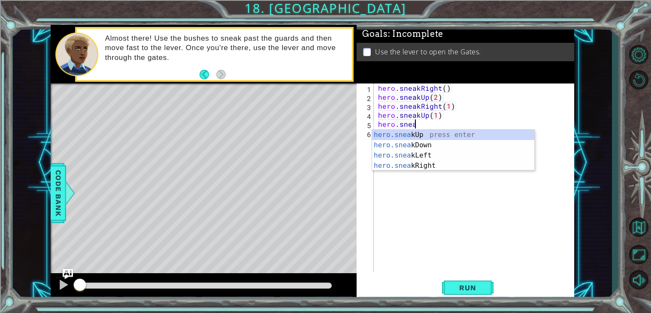
scroll to position [0, 2]
type textarea "hero.sneakRight(1)"
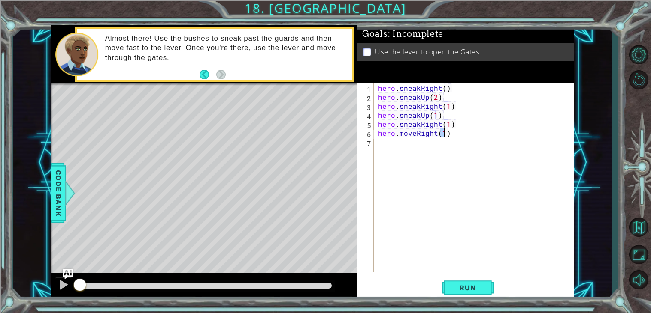
type textarea "hero.moveRight(1)"
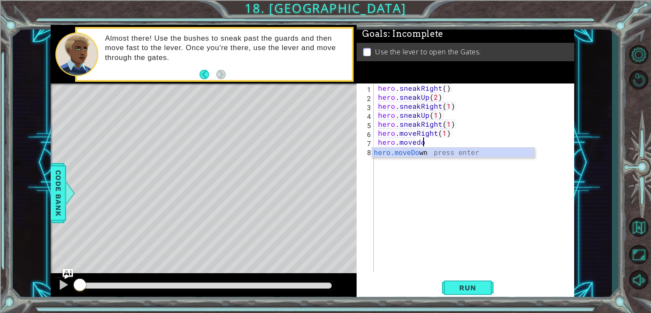
type textarea "hero.moveDown(1)"
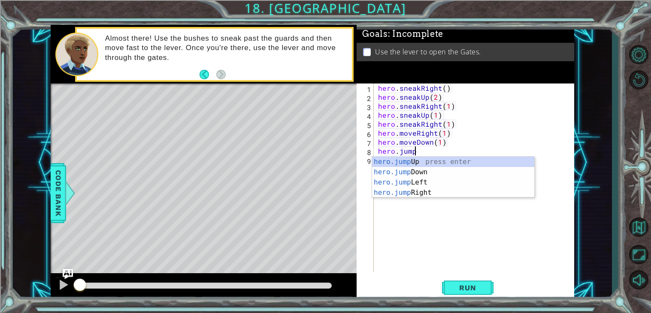
type textarea "hero.jumpdo"
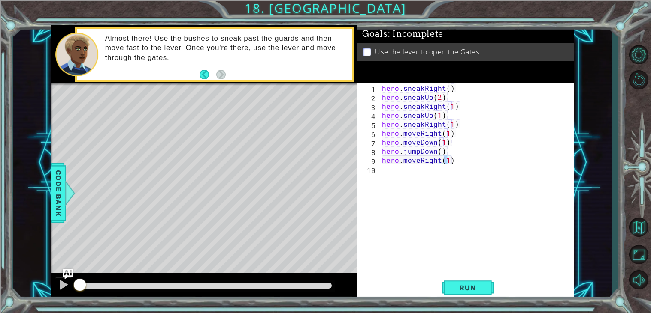
scroll to position [0, 3]
type textarea "hero.moveRight(2)"
